Goal: Information Seeking & Learning: Learn about a topic

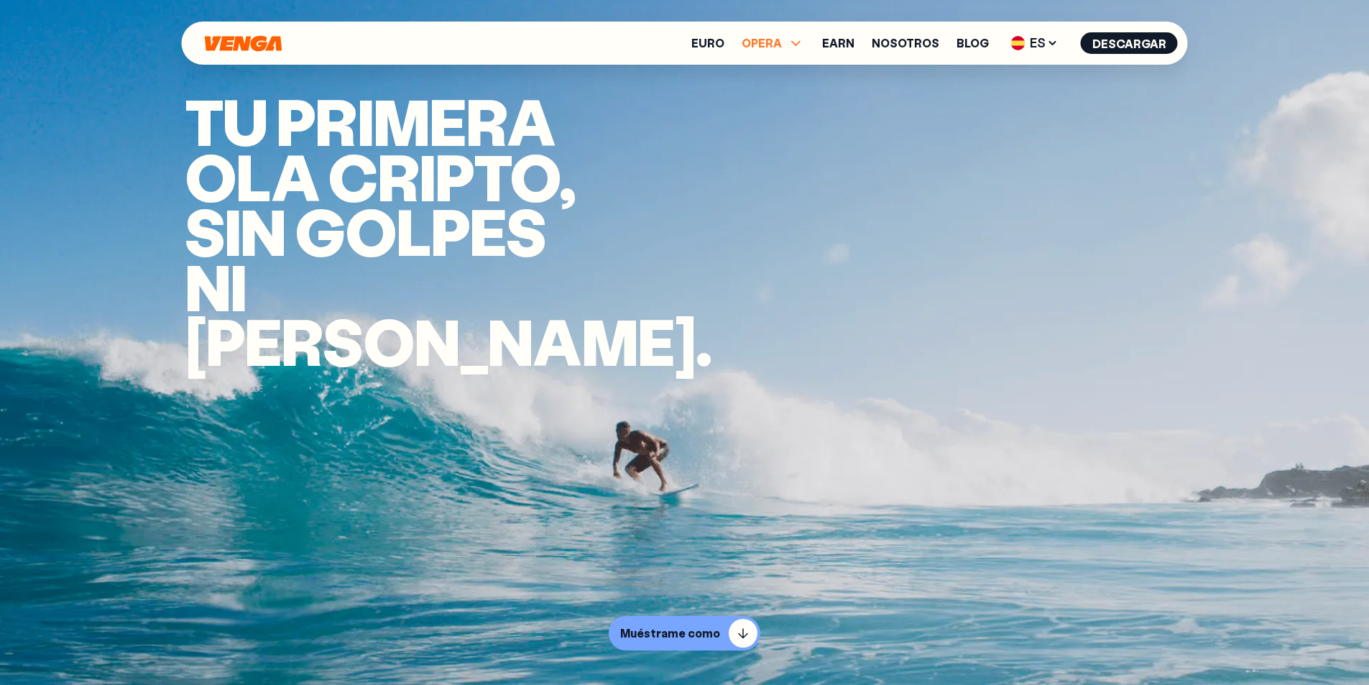
click at [802, 42] on icon at bounding box center [796, 43] width 17 height 17
click at [781, 75] on link "Comprar" at bounding box center [773, 74] width 52 height 15
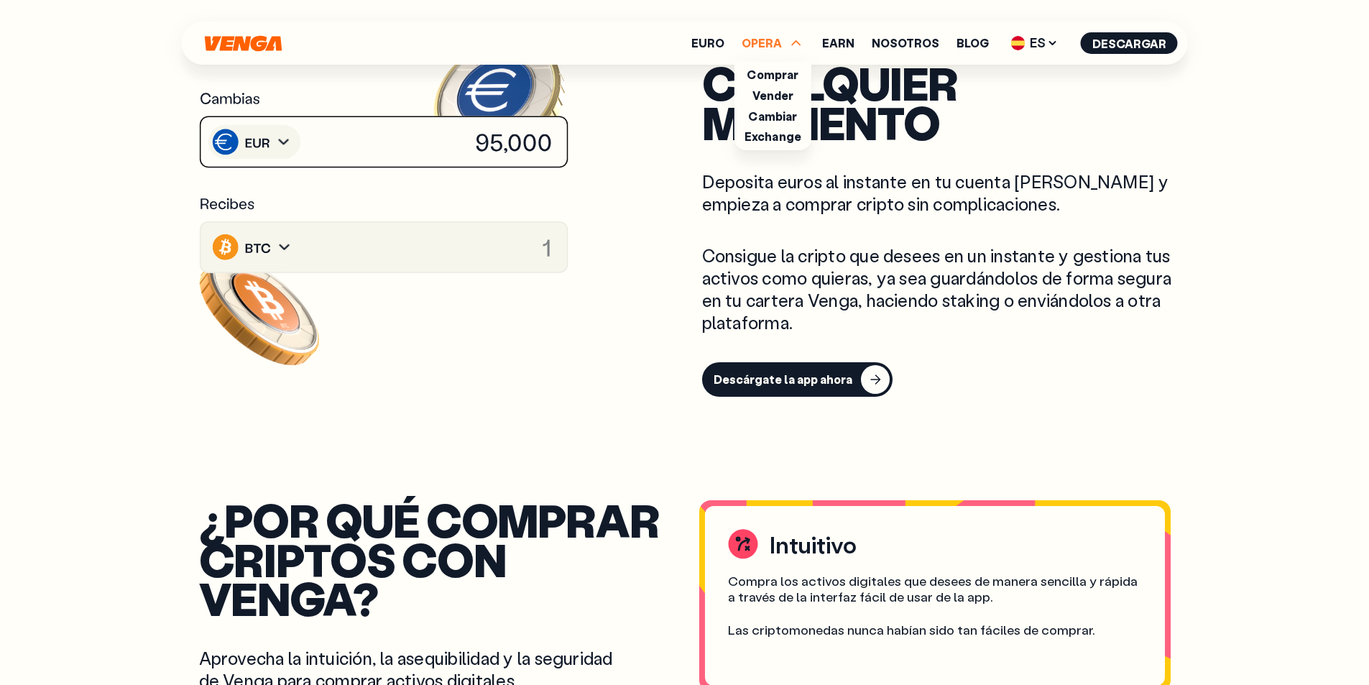
scroll to position [719, 0]
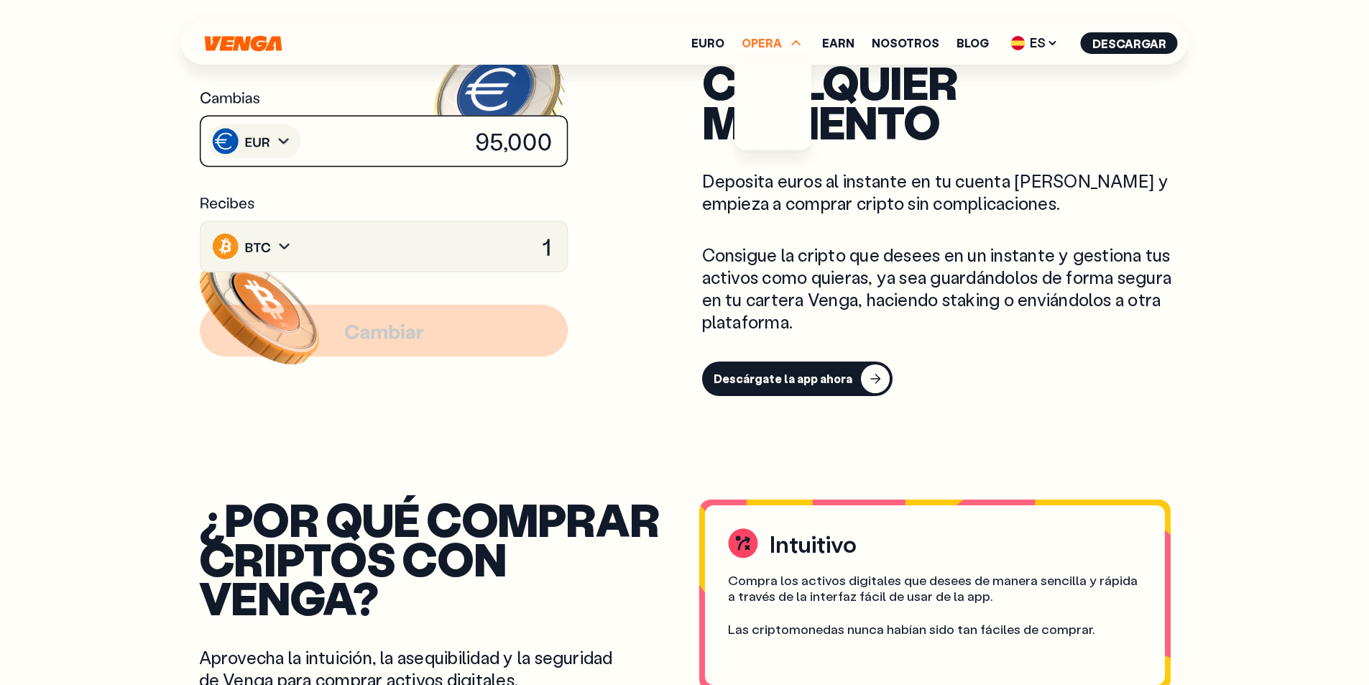
click at [287, 244] on image at bounding box center [284, 247] width 26 height 27
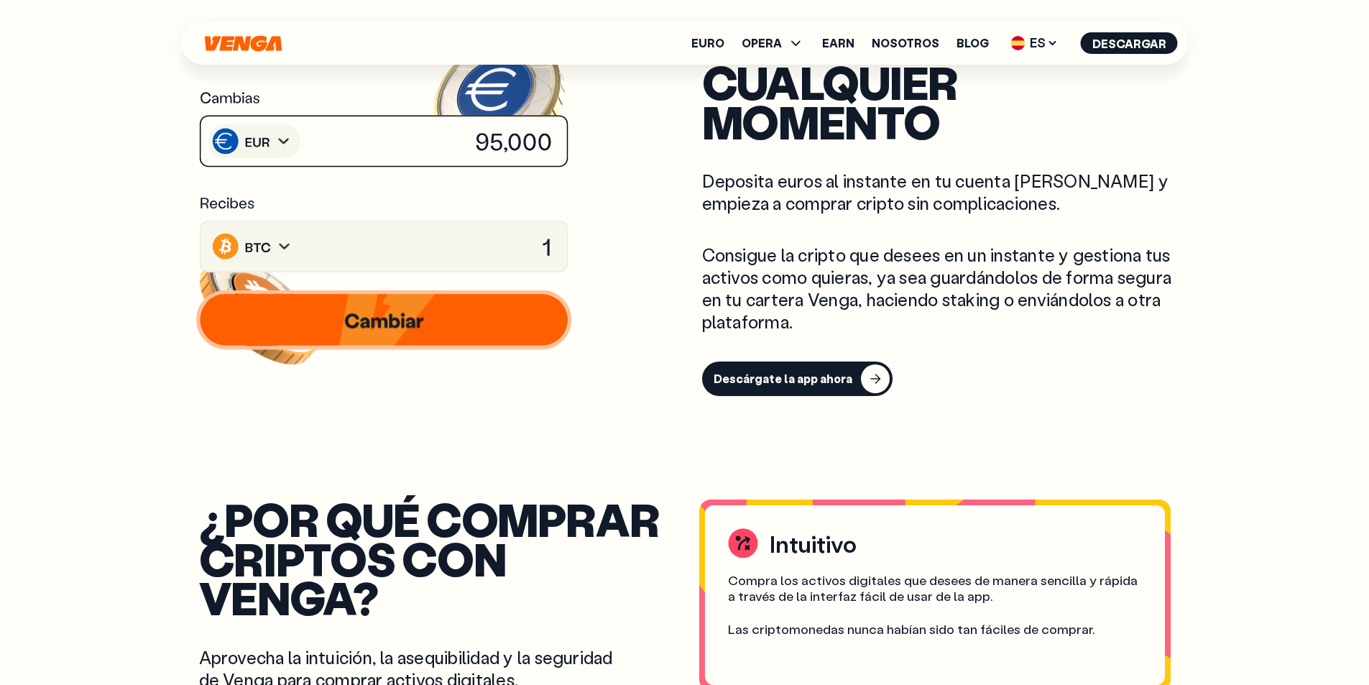
click at [287, 244] on image at bounding box center [284, 247] width 26 height 27
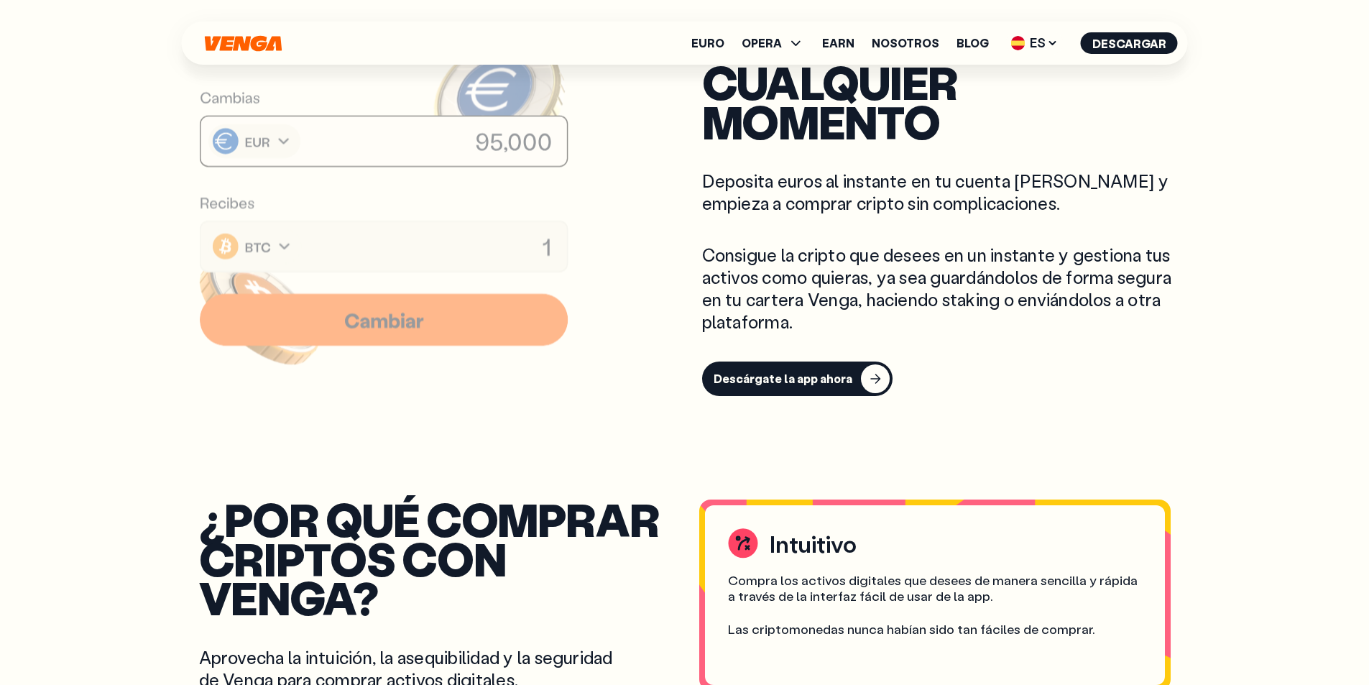
click at [288, 147] on image at bounding box center [259, 95] width 140 height 129
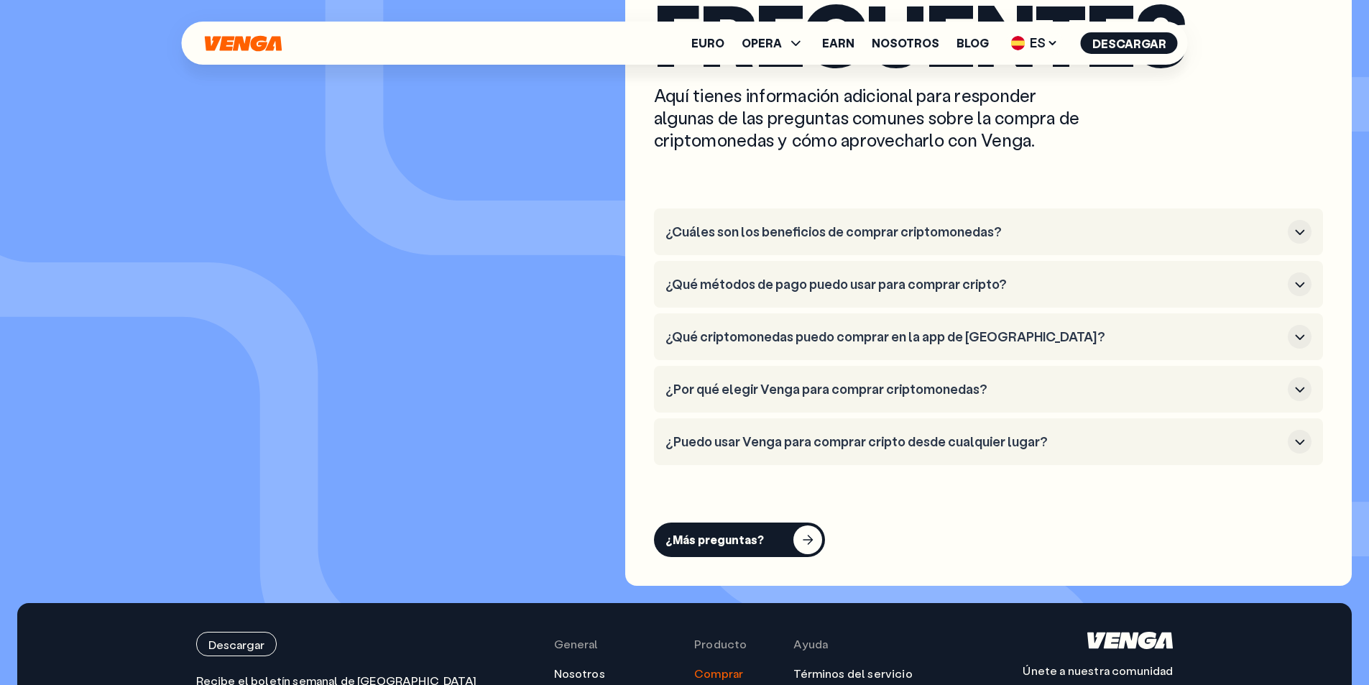
scroll to position [4169, 0]
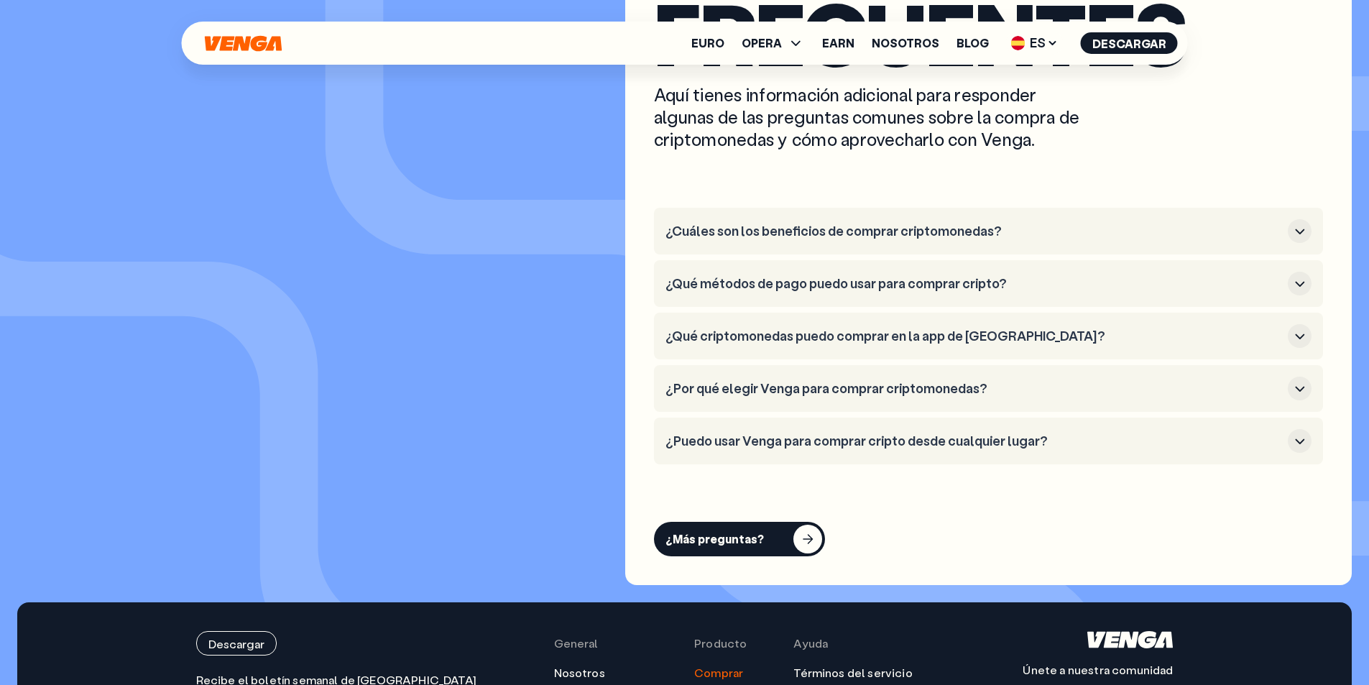
click at [1067, 340] on h3 "¿Qué criptomonedas puedo comprar en la app de [GEOGRAPHIC_DATA]?" at bounding box center [974, 337] width 617 height 16
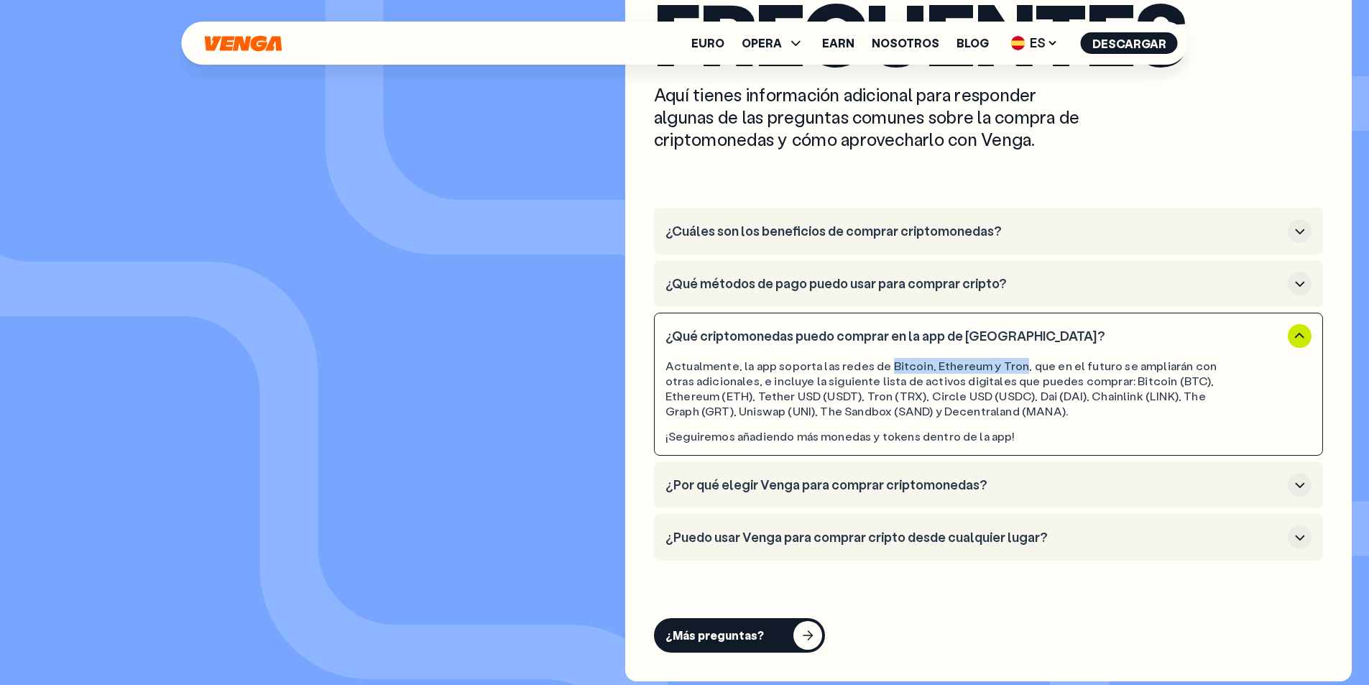
drag, startPoint x: 886, startPoint y: 364, endPoint x: 1012, endPoint y: 362, distance: 125.8
click at [1012, 362] on div "Actualmente, la app soporta las redes de Bitcoin, Ethereum y Tron, que en el fu…" at bounding box center [948, 389] width 565 height 60
drag, startPoint x: 771, startPoint y: 394, endPoint x: 804, endPoint y: 392, distance: 32.4
click at [804, 392] on div "Actualmente, la app soporta las redes de Bitcoin, Ethereum y Tron, que en el fu…" at bounding box center [948, 389] width 565 height 60
drag, startPoint x: 843, startPoint y: 390, endPoint x: 867, endPoint y: 390, distance: 23.7
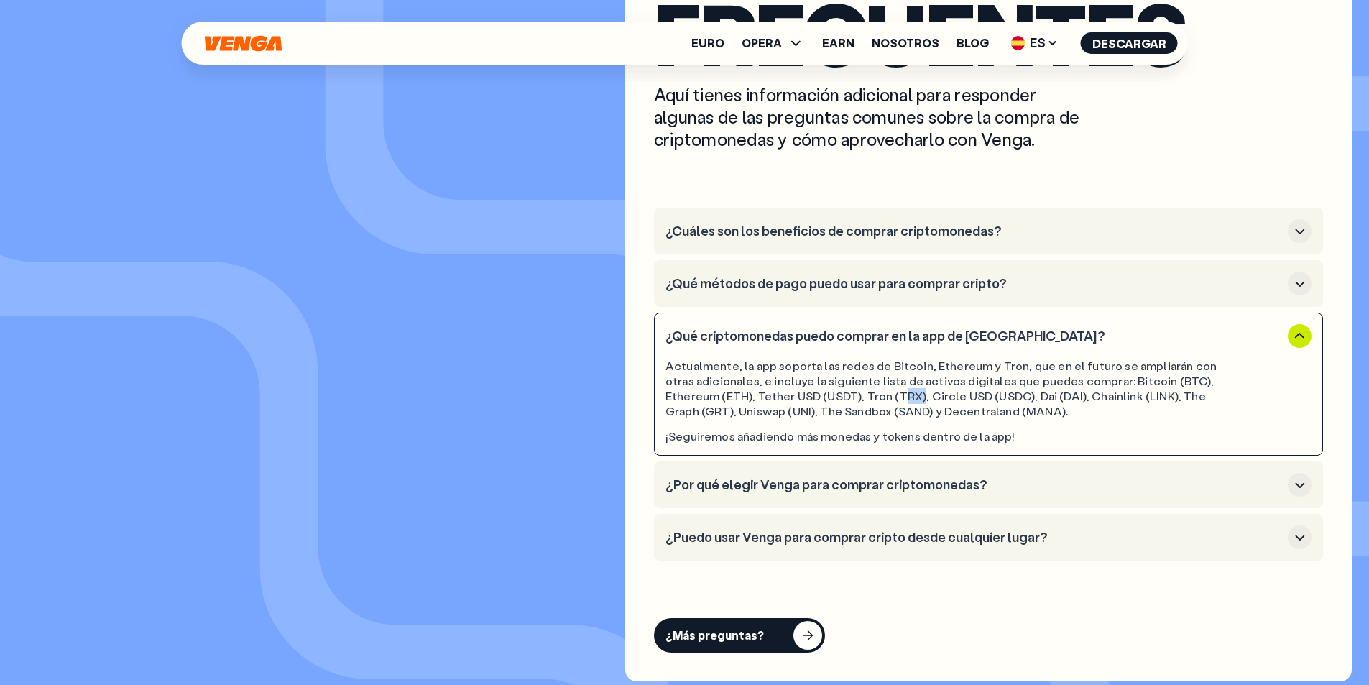
click at [867, 390] on div "Actualmente, la app soporta las redes de Bitcoin, Ethereum y Tron, que en el fu…" at bounding box center [948, 389] width 565 height 60
drag, startPoint x: 938, startPoint y: 392, endPoint x: 966, endPoint y: 392, distance: 28.0
click at [966, 392] on div "Actualmente, la app soporta las redes de Bitcoin, Ethereum y Tron, que en el fu…" at bounding box center [948, 389] width 565 height 60
drag, startPoint x: 1004, startPoint y: 390, endPoint x: 1018, endPoint y: 390, distance: 14.4
click at [1018, 390] on div "Actualmente, la app soporta las redes de Bitcoin, Ethereum y Tron, que en el fu…" at bounding box center [948, 389] width 565 height 60
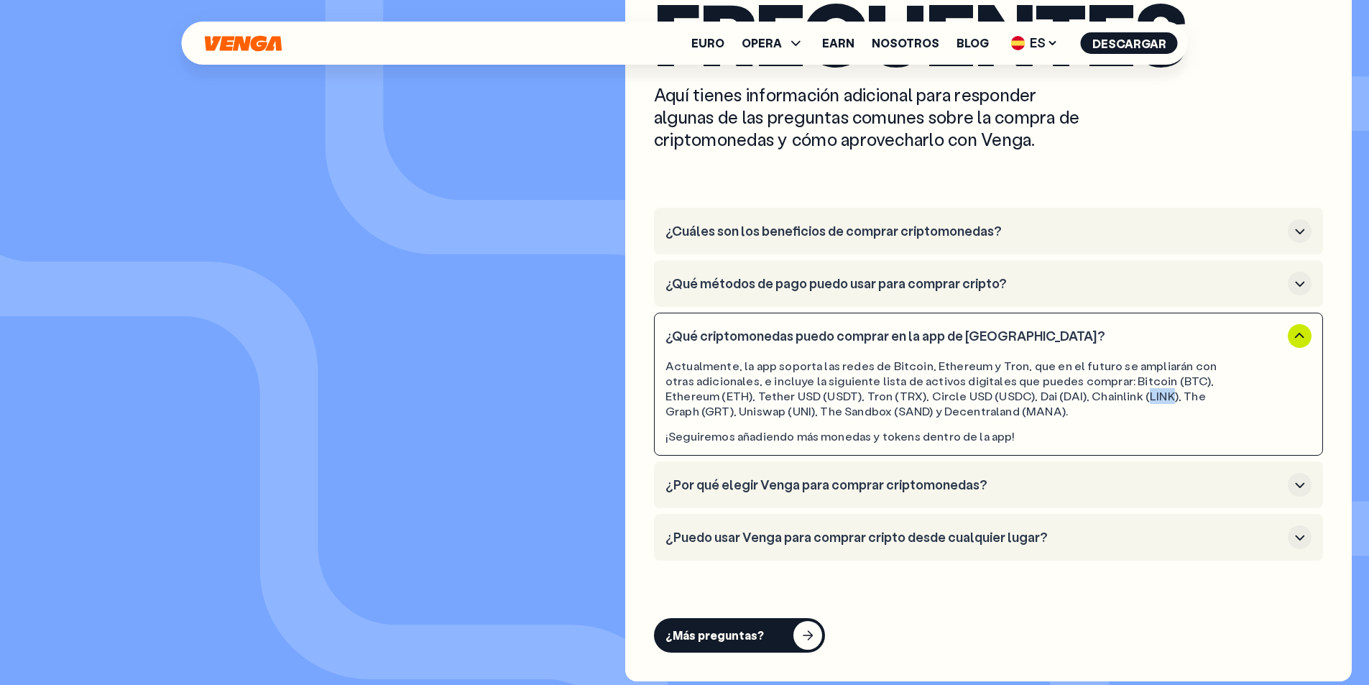
drag, startPoint x: 1088, startPoint y: 396, endPoint x: 1110, endPoint y: 397, distance: 21.6
click at [1110, 397] on div "Actualmente, la app soporta las redes de Bitcoin, Ethereum y Tron, que en el fu…" at bounding box center [948, 389] width 565 height 60
drag, startPoint x: 724, startPoint y: 412, endPoint x: 745, endPoint y: 408, distance: 21.9
click at [745, 408] on div "Actualmente, la app soporta las redes de Bitcoin, Ethereum y Tron, que en el fu…" at bounding box center [948, 389] width 565 height 60
drag, startPoint x: 835, startPoint y: 406, endPoint x: 911, endPoint y: 415, distance: 76.8
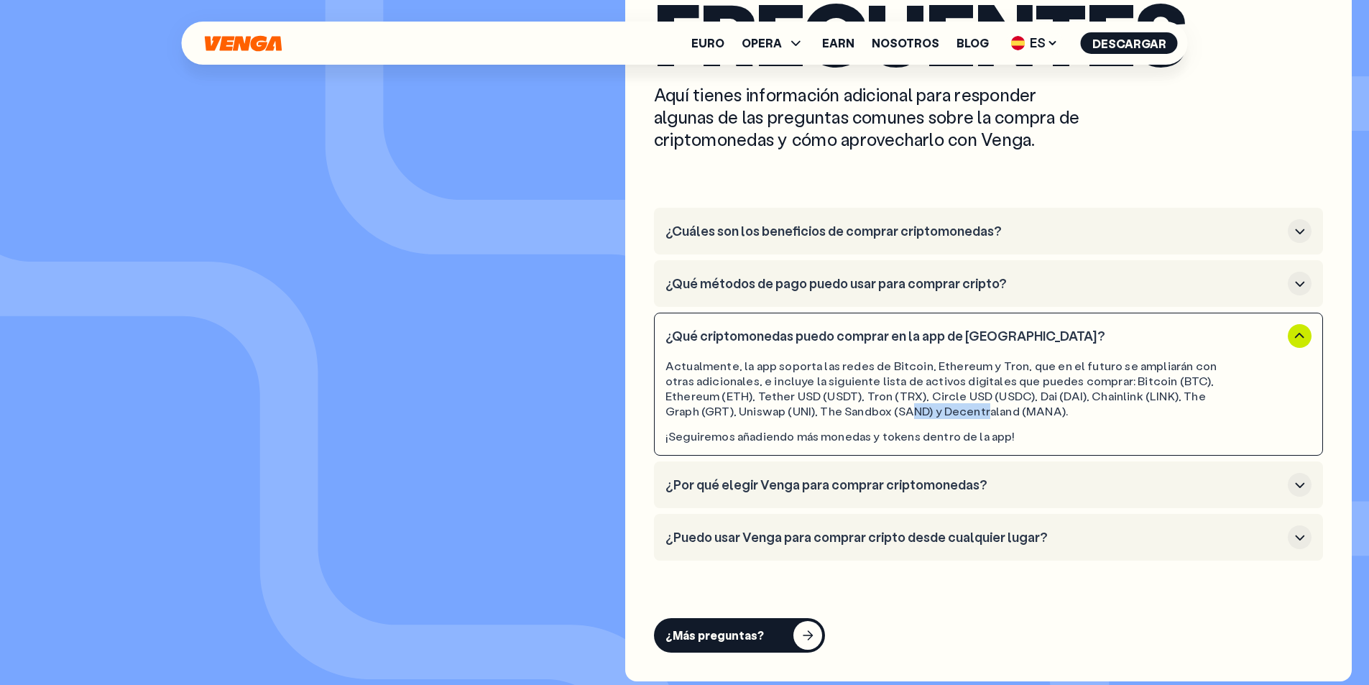
click at [911, 415] on div "Actualmente, la app soporta las redes de Bitcoin, Ethereum y Tron, que en el fu…" at bounding box center [948, 389] width 565 height 60
drag, startPoint x: 947, startPoint y: 408, endPoint x: 993, endPoint y: 410, distance: 46.8
click at [993, 410] on div "Actualmente, la app soporta las redes de Bitcoin, Ethereum y Tron, que en el fu…" at bounding box center [948, 389] width 565 height 60
click at [879, 385] on div "Actualmente, la app soporta las redes de Bitcoin, Ethereum y Tron, que en el fu…" at bounding box center [948, 389] width 565 height 60
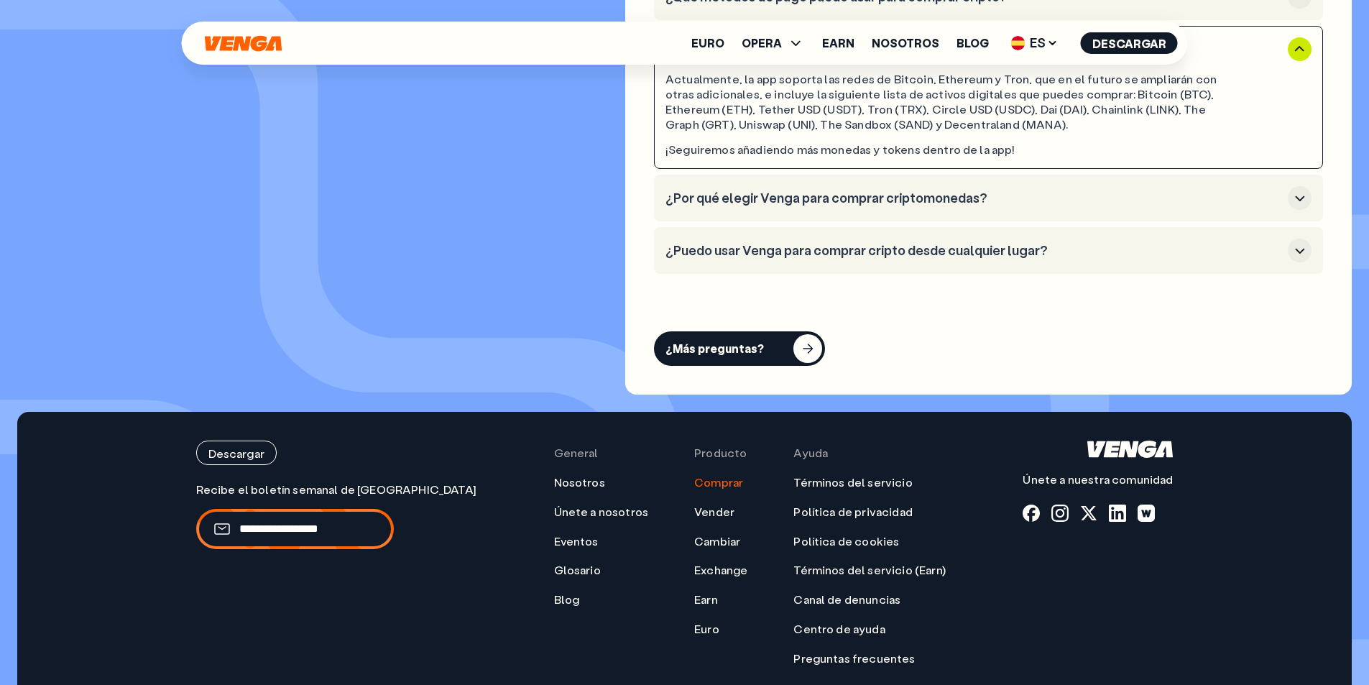
scroll to position [4457, 0]
click at [821, 190] on h3 "¿Por qué elegir Venga para comprar criptomonedas?" at bounding box center [974, 198] width 617 height 16
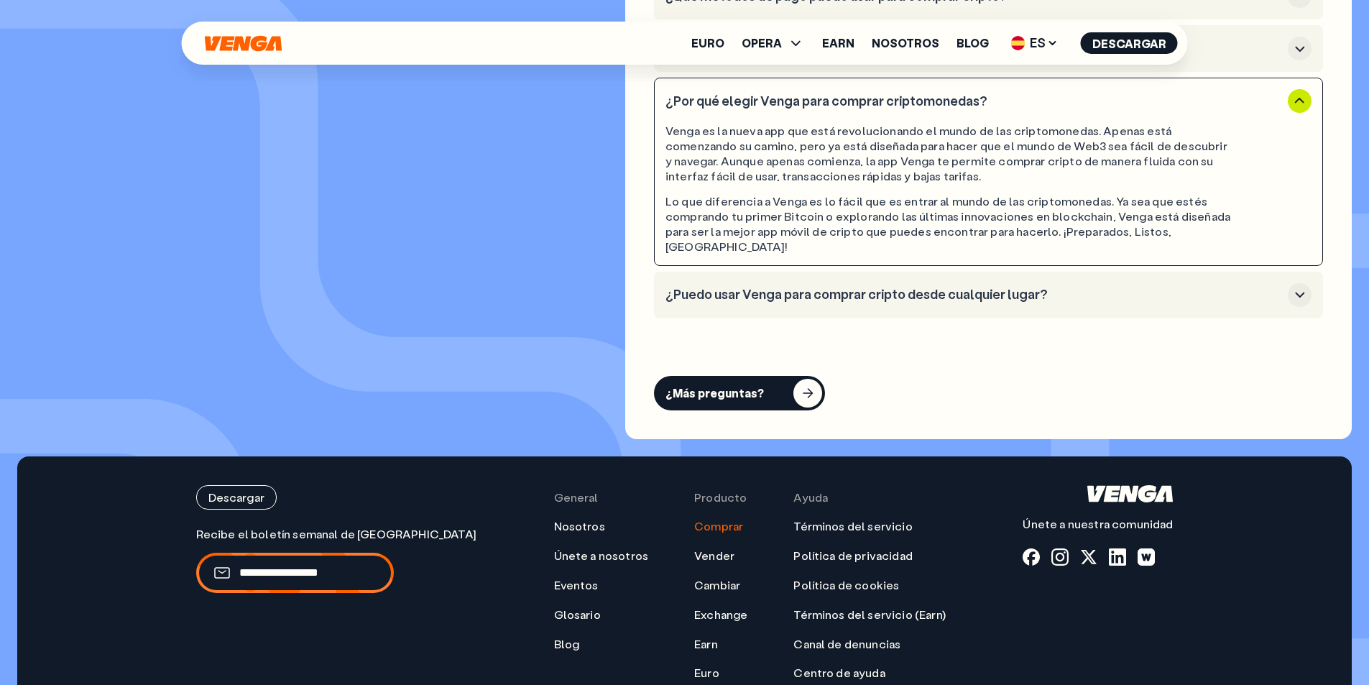
click at [827, 287] on h3 "¿Puedo usar Venga para comprar cripto desde cualquier lugar?" at bounding box center [974, 295] width 617 height 16
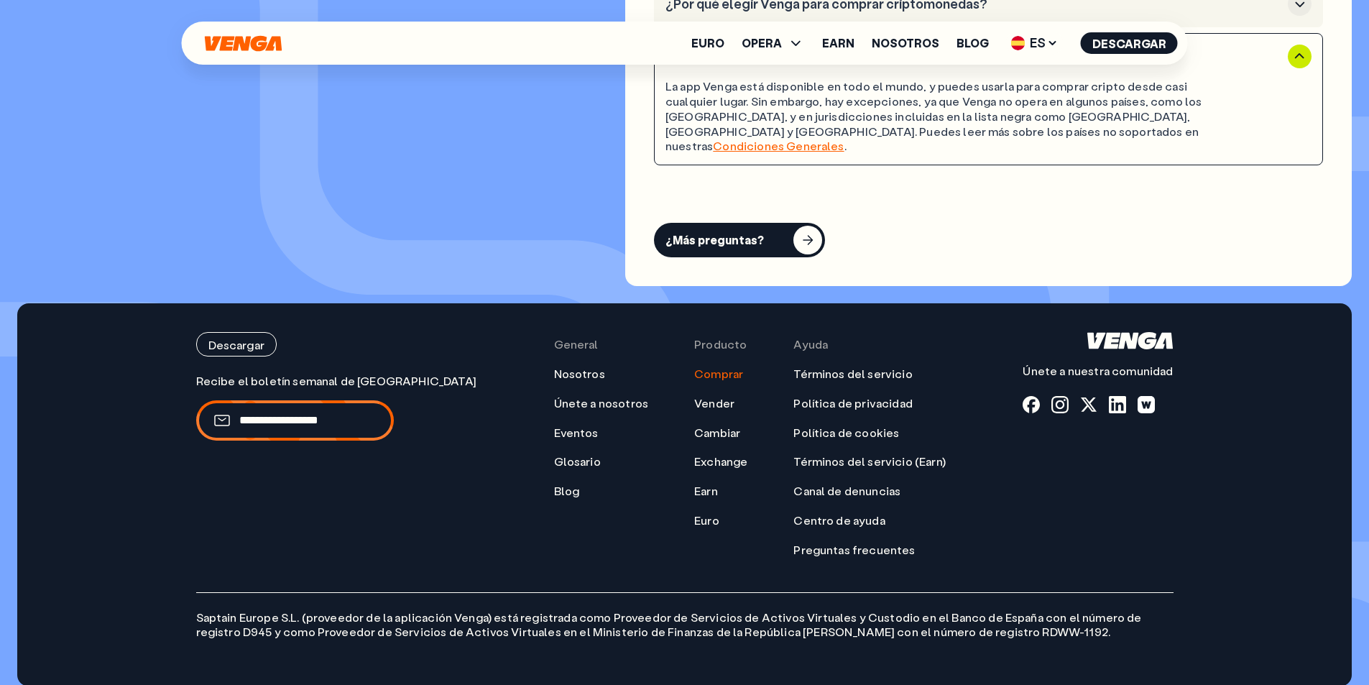
scroll to position [4555, 0]
click at [322, 602] on p "Saptain Europe S.L. (proveedor de la aplicación Venga) está registrada como Pro…" at bounding box center [685, 616] width 978 height 48
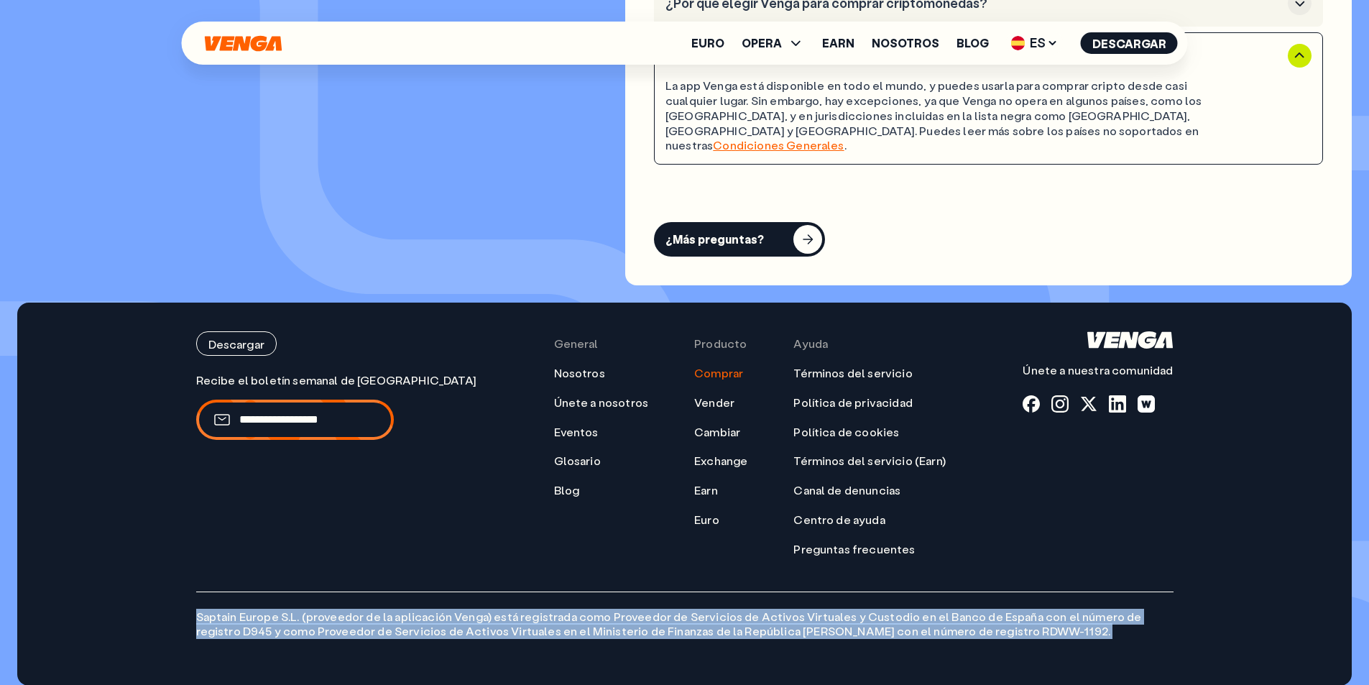
click at [322, 602] on p "Saptain Europe S.L. (proveedor de la aplicación Venga) está registrada como Pro…" at bounding box center [685, 616] width 978 height 48
click at [390, 605] on p "Saptain Europe S.L. (proveedor de la aplicación Venga) está registrada como Pro…" at bounding box center [685, 616] width 978 height 48
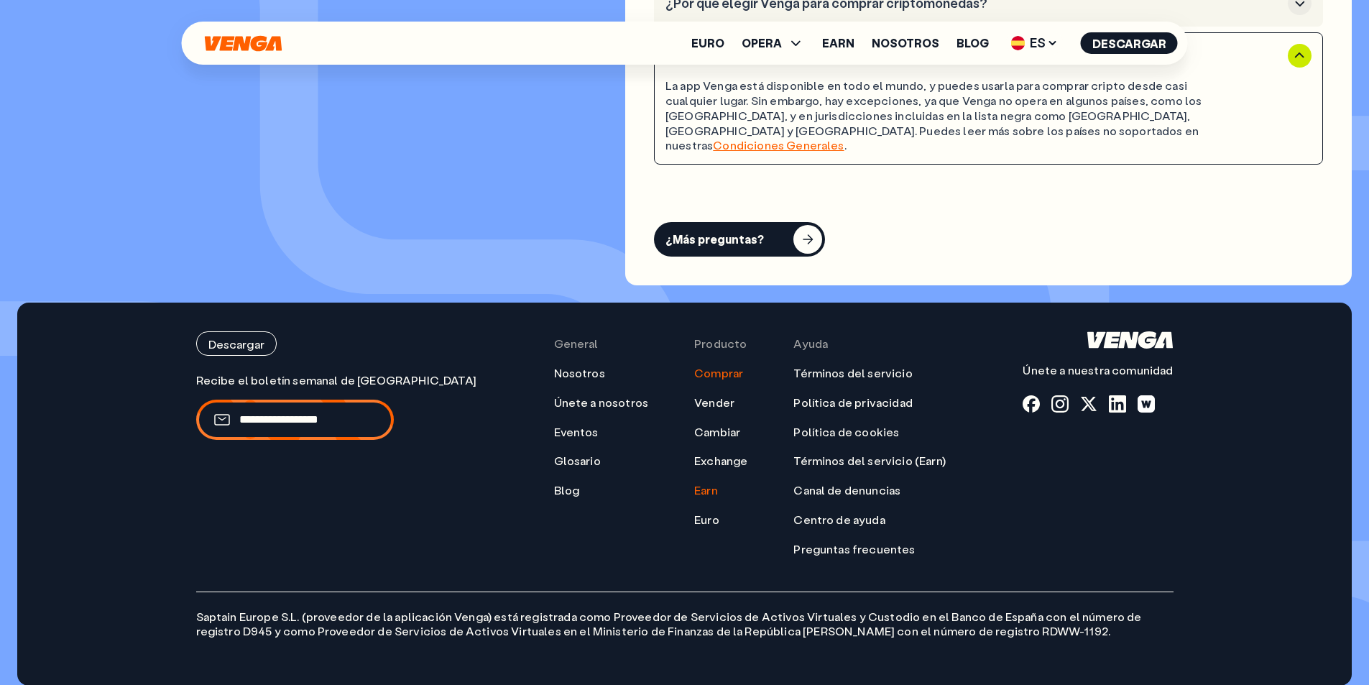
click at [694, 483] on link "Earn" at bounding box center [706, 490] width 24 height 15
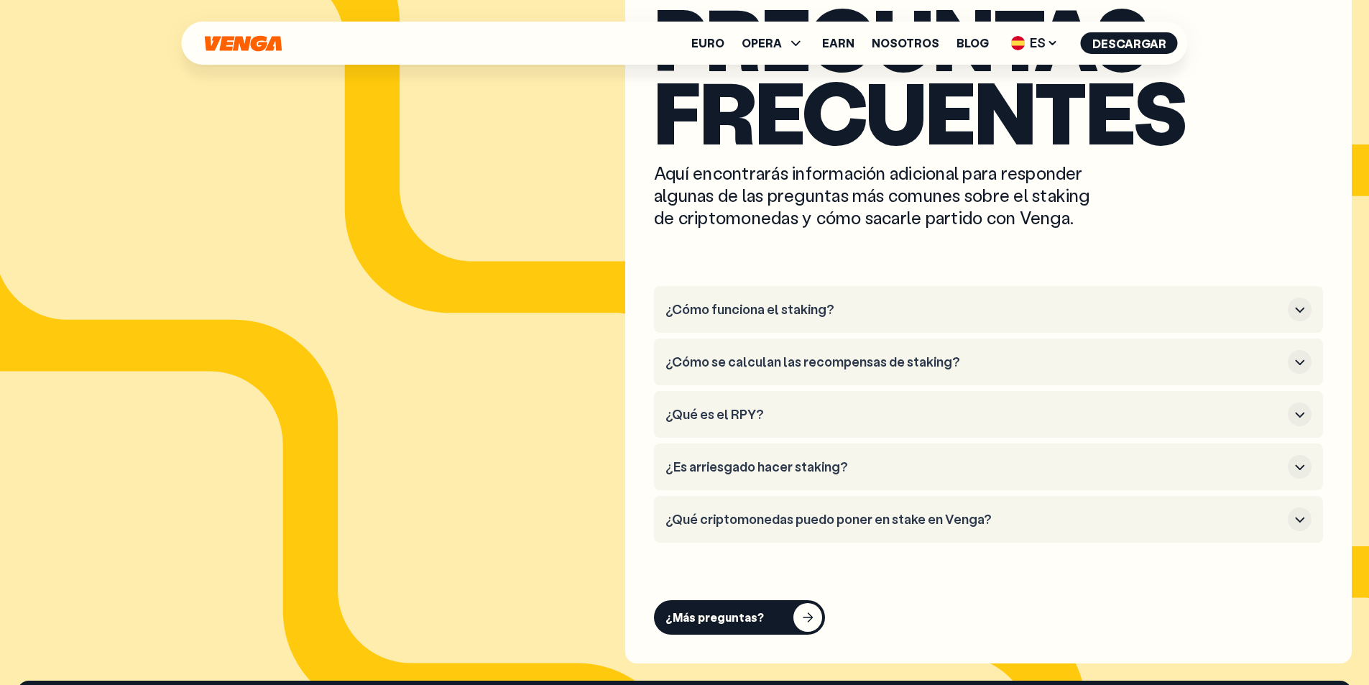
scroll to position [7476, 0]
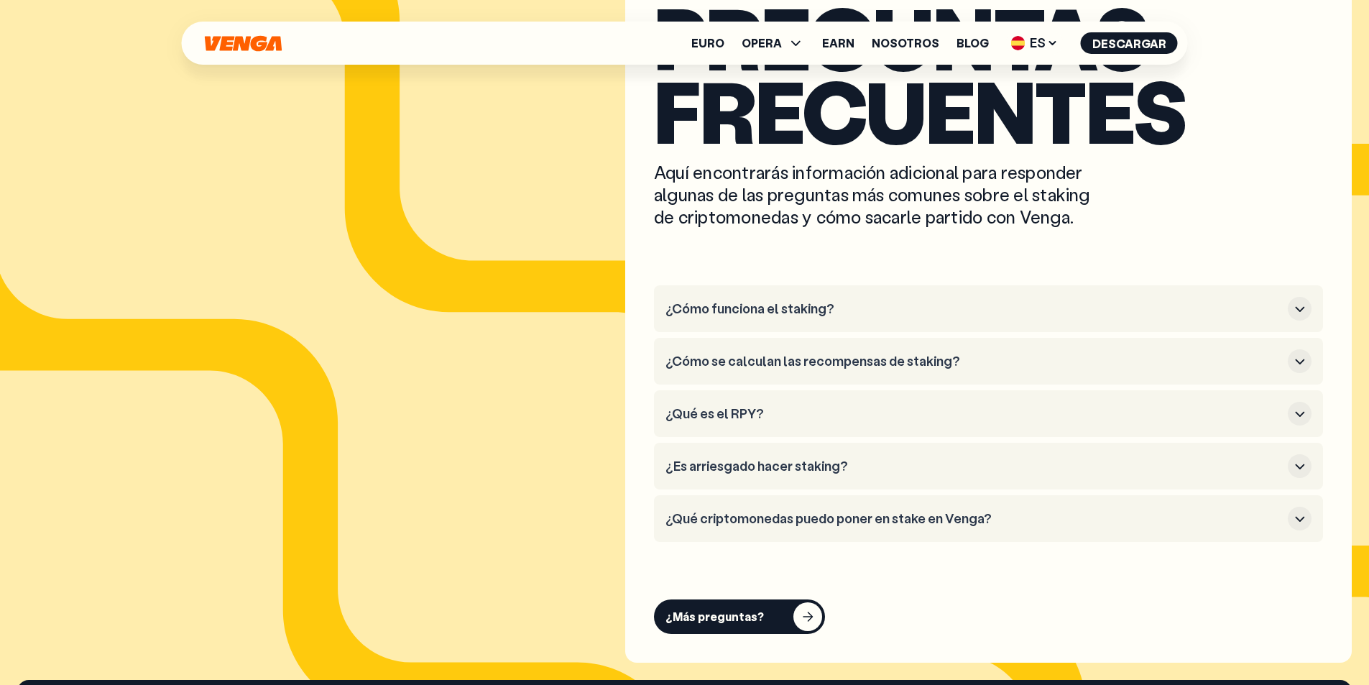
click at [768, 406] on h3 "¿Qué es el RPY?" at bounding box center [974, 414] width 617 height 16
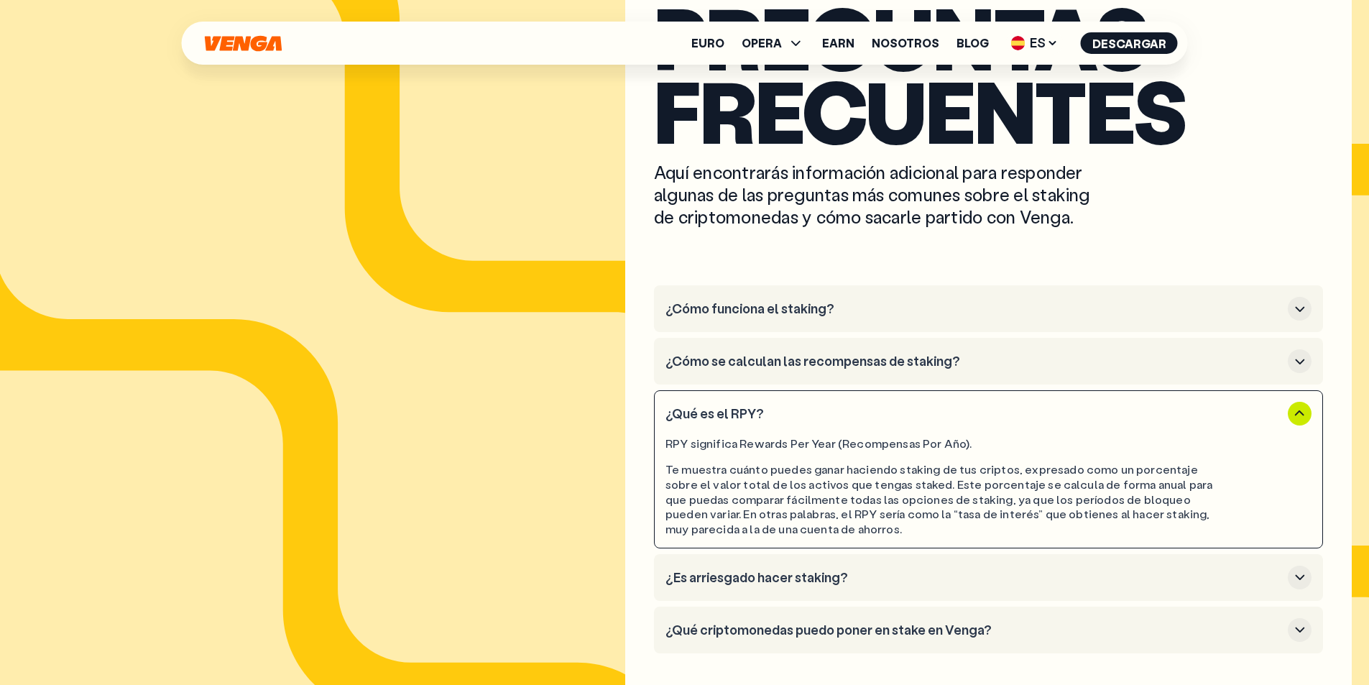
click at [768, 406] on h3 "¿Qué es el RPY?" at bounding box center [974, 414] width 617 height 16
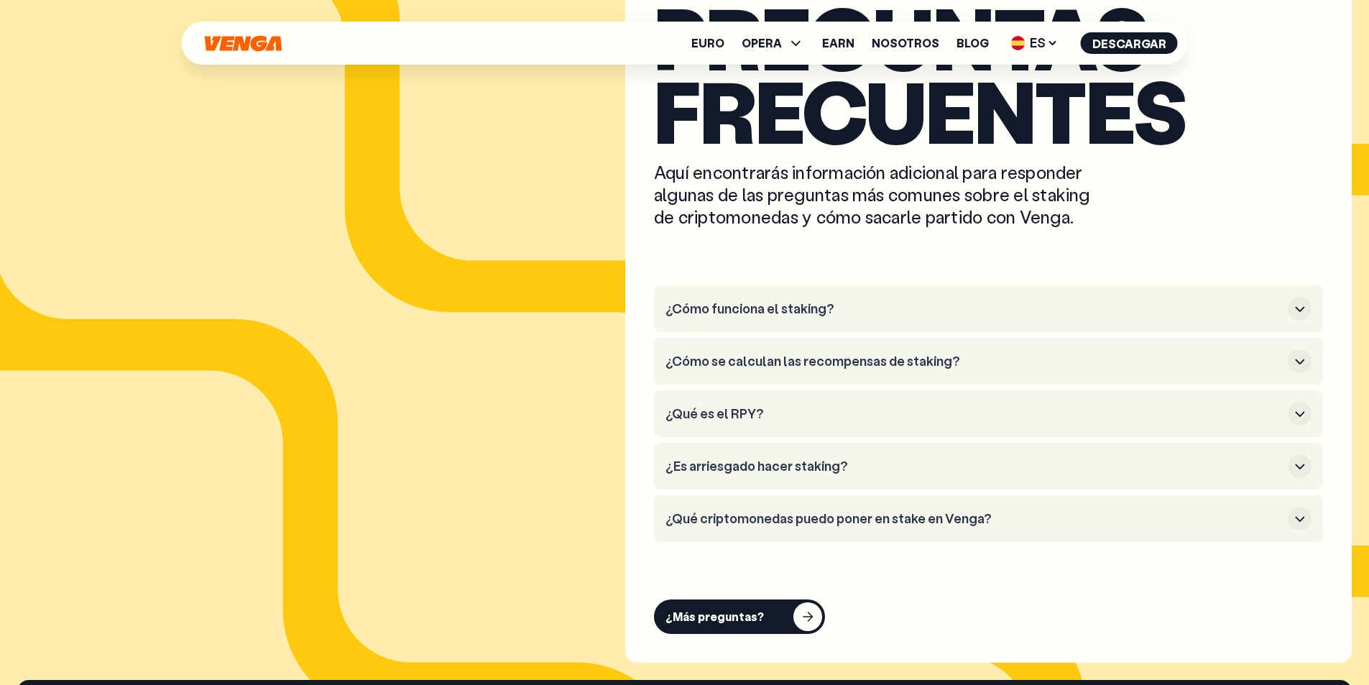
click at [771, 454] on button "¿Es arriesgado hacer staking?" at bounding box center [989, 466] width 646 height 24
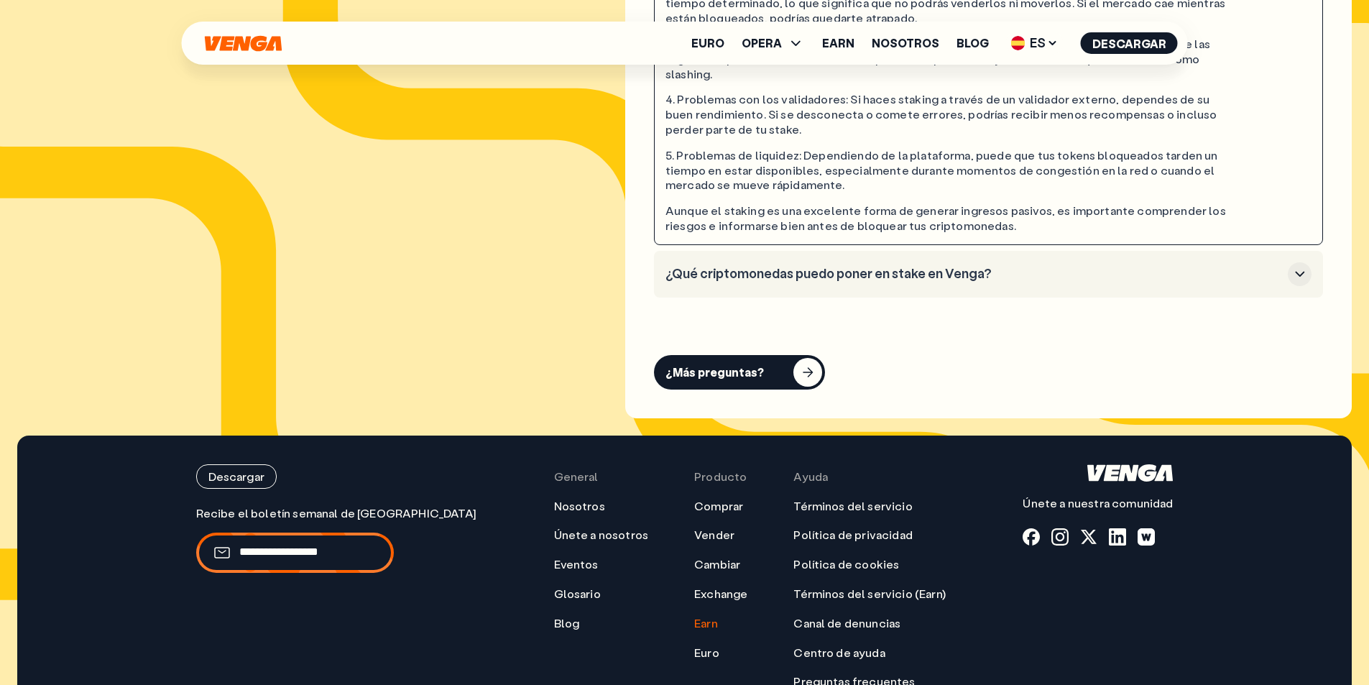
scroll to position [8051, 0]
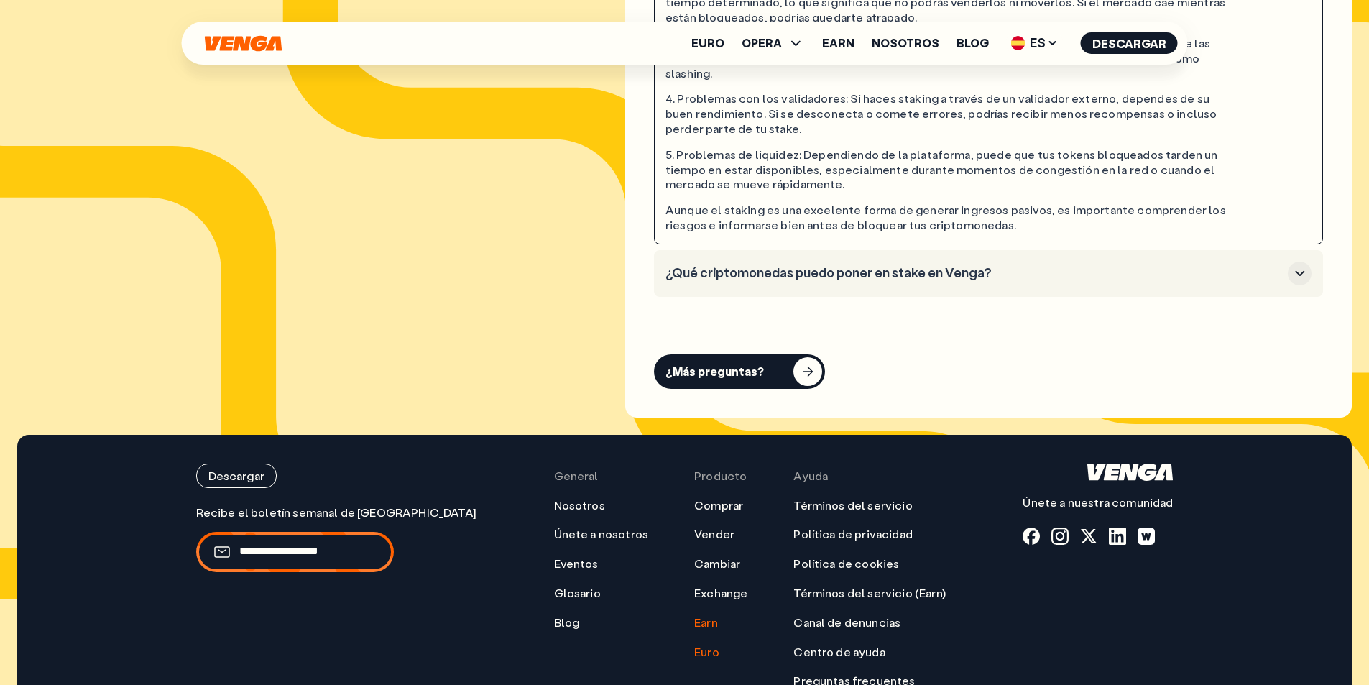
click at [694, 645] on link "Euro" at bounding box center [706, 652] width 25 height 15
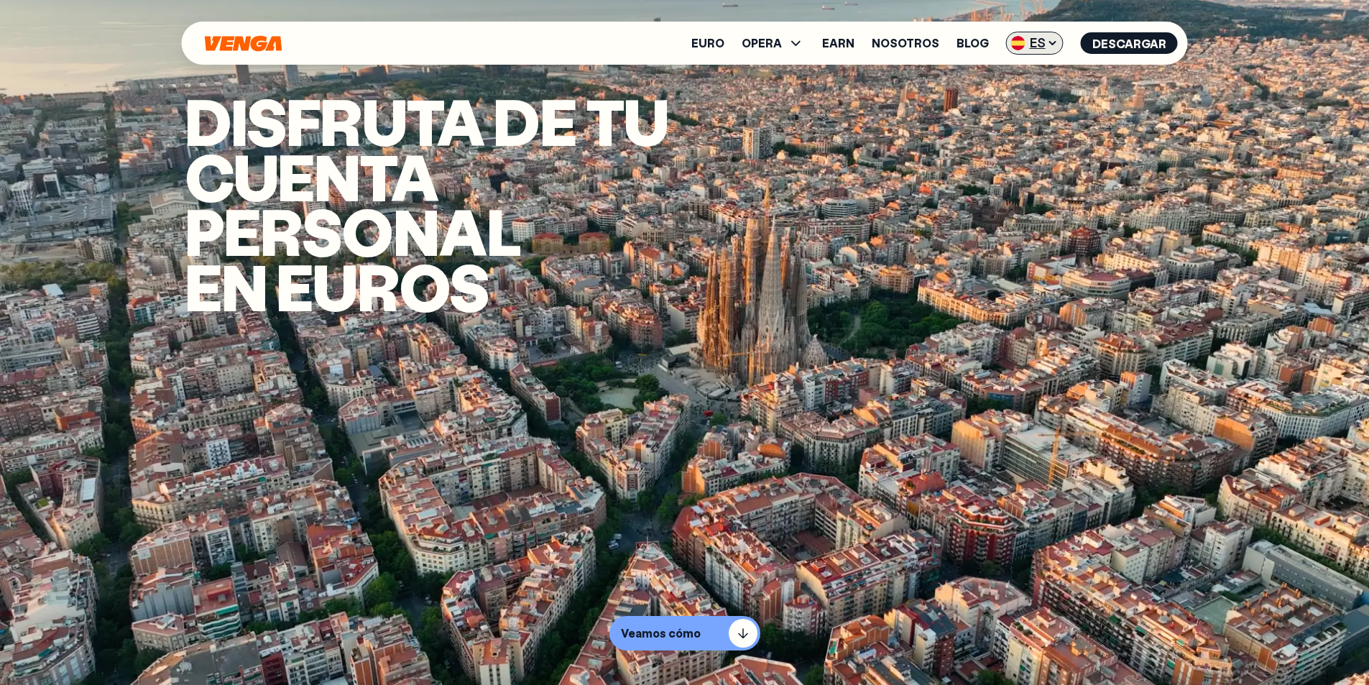
click at [1034, 41] on span "ES" at bounding box center [1035, 43] width 58 height 23
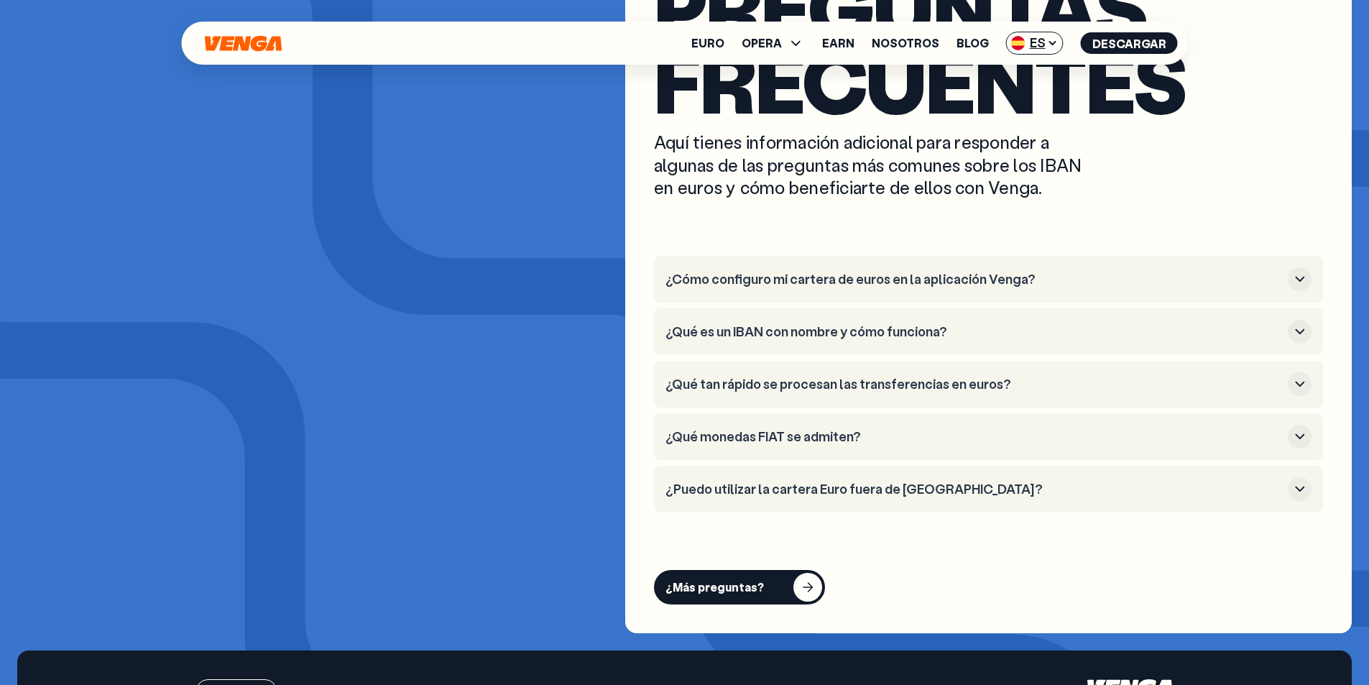
scroll to position [5607, 0]
click at [817, 428] on h3 "¿Qué monedas FIAT se admiten?" at bounding box center [974, 436] width 617 height 16
